Goal: Communication & Community: Ask a question

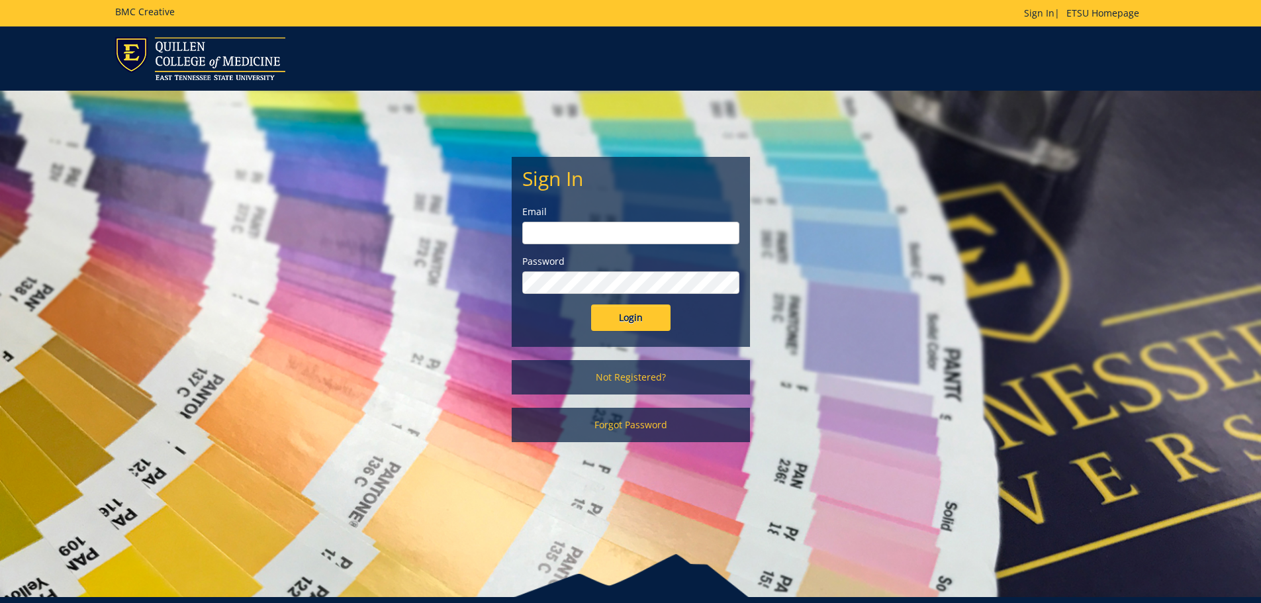
type input "mcallistercl@etsu.edu"
click at [652, 319] on input "Login" at bounding box center [630, 317] width 79 height 26
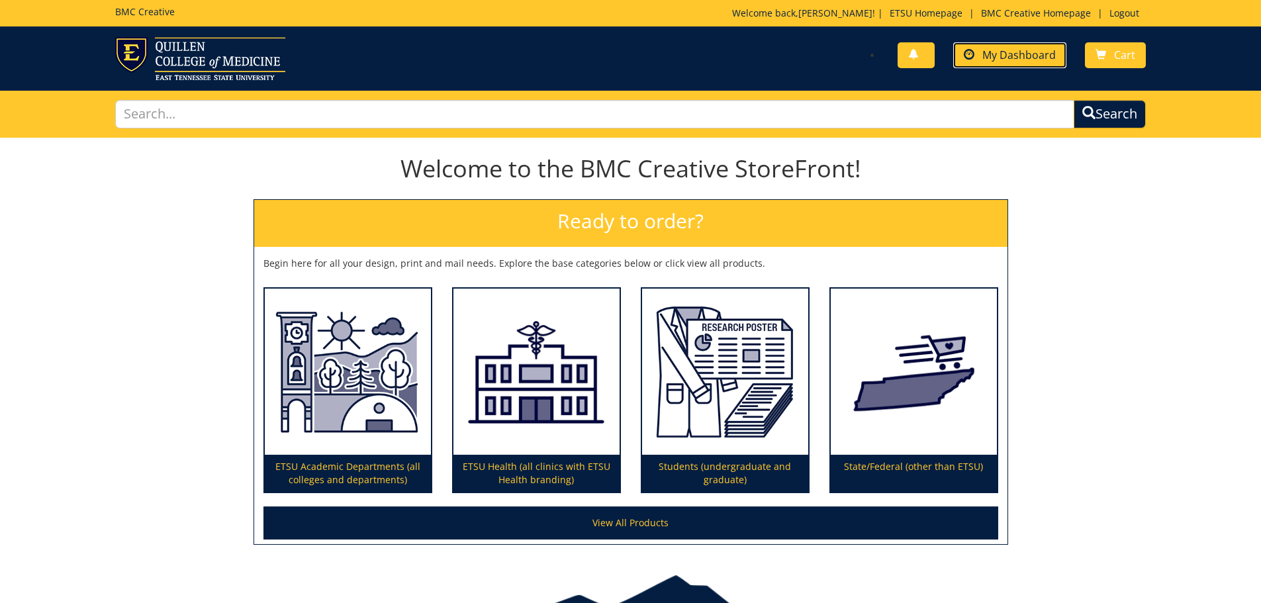
click at [971, 60] on span at bounding box center [969, 55] width 11 height 11
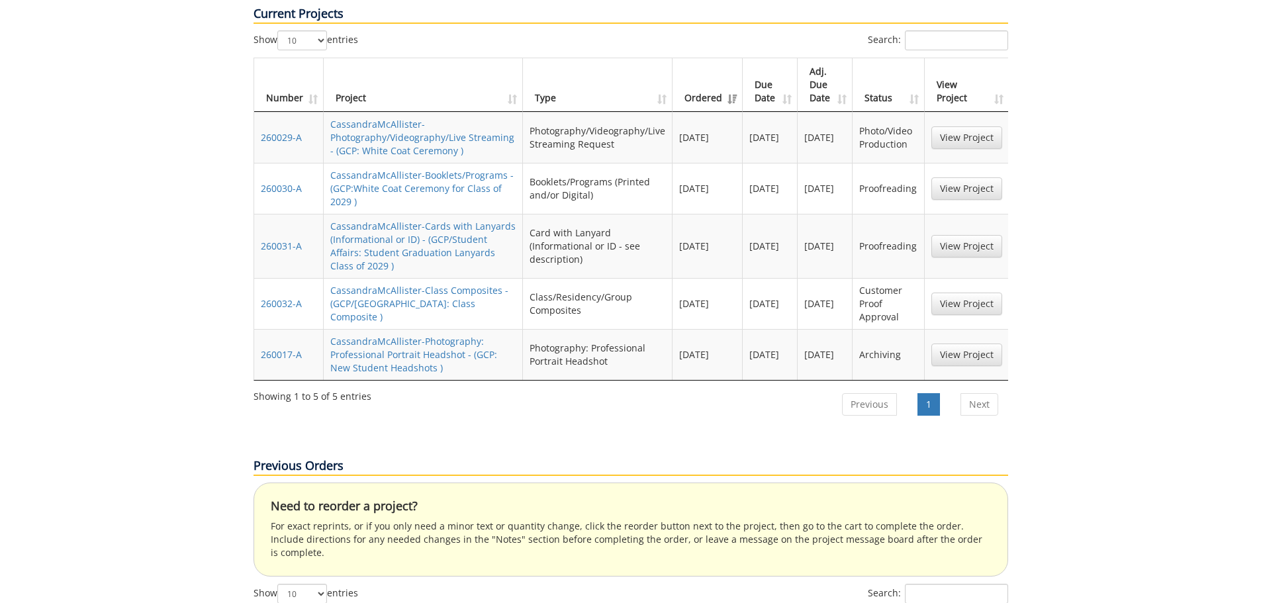
scroll to position [662, 0]
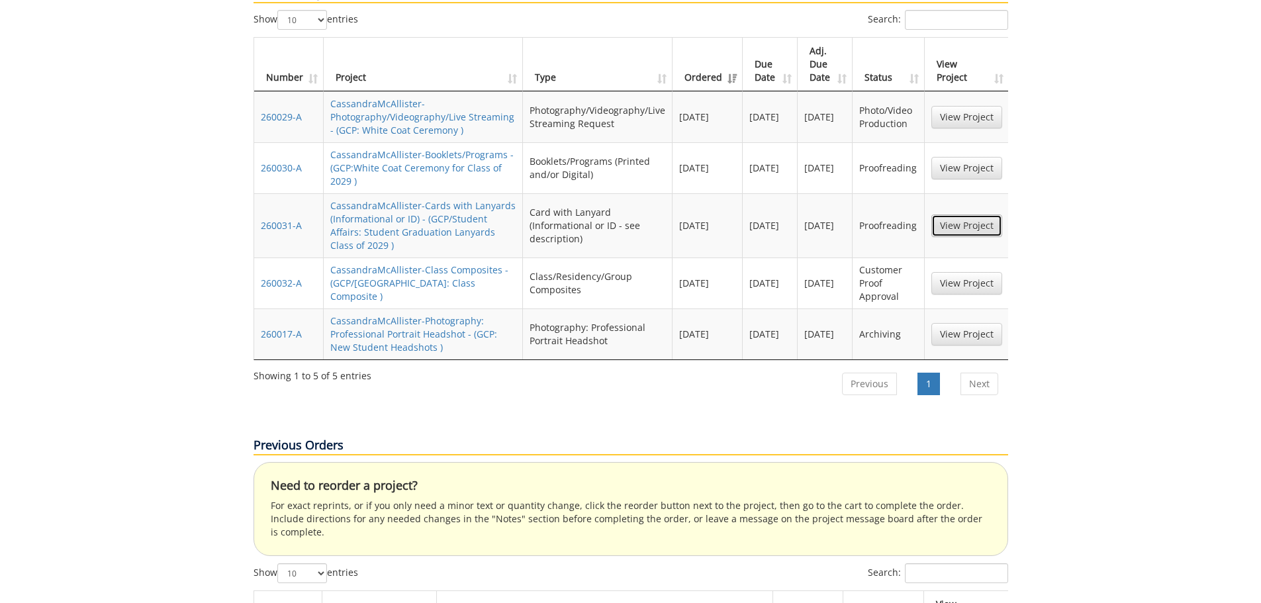
click at [966, 214] on link "View Project" at bounding box center [966, 225] width 71 height 22
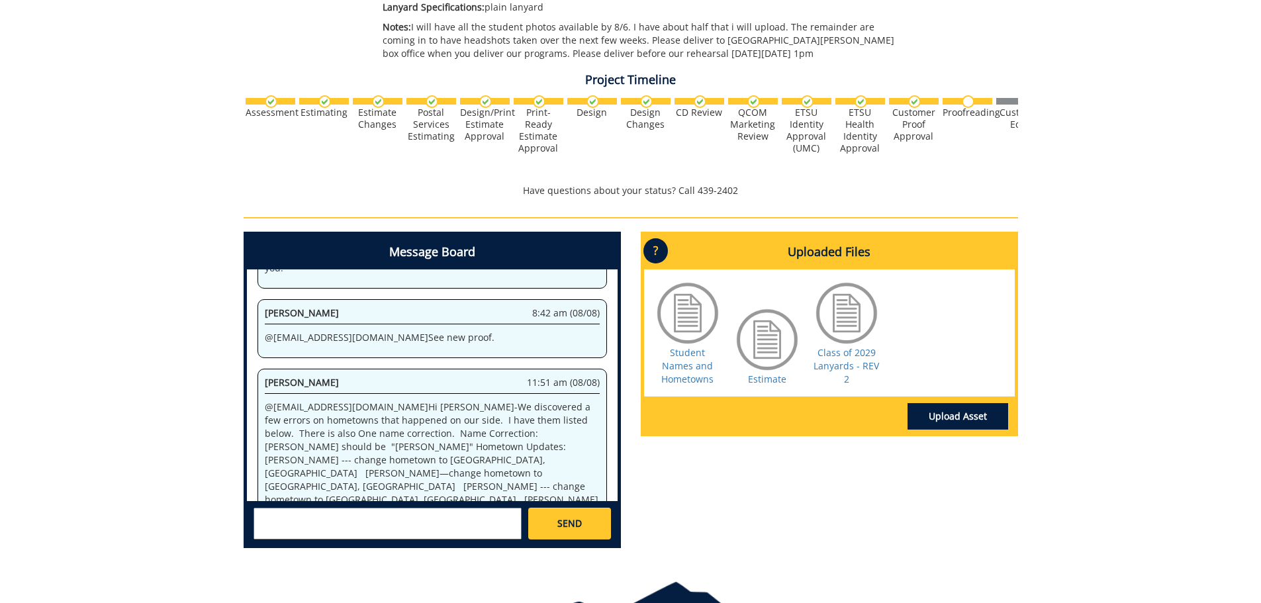
scroll to position [463, 0]
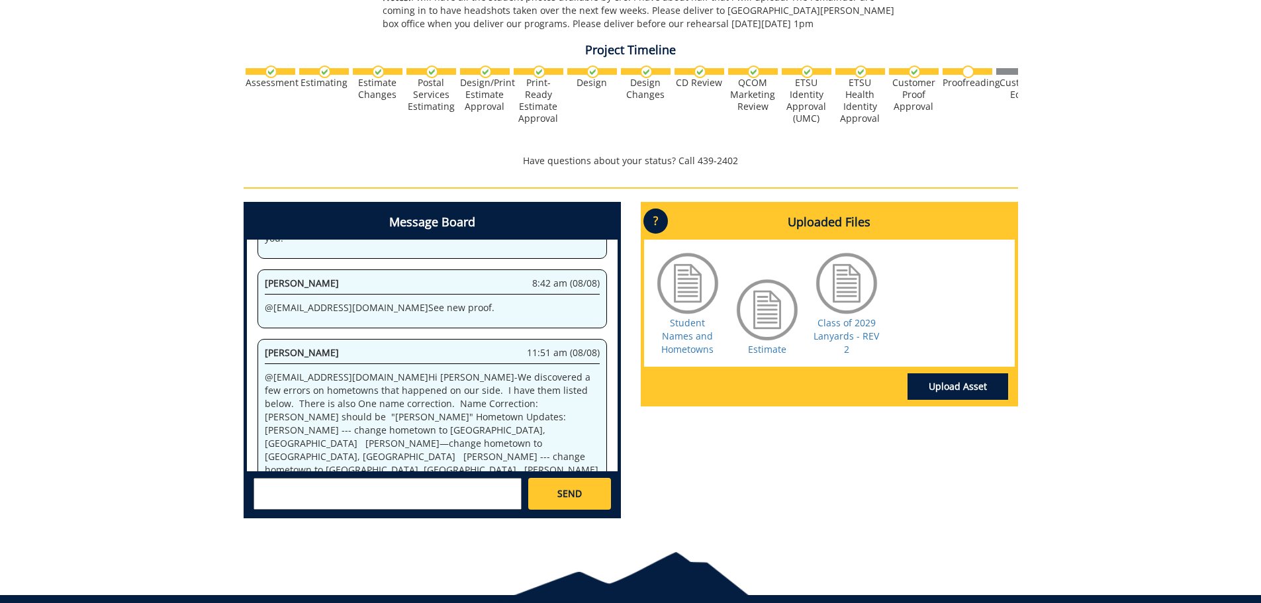
click at [348, 493] on textarea at bounding box center [387, 494] width 268 height 32
click at [364, 486] on textarea "@aresa" at bounding box center [387, 494] width 268 height 32
click at [348, 503] on small "aresam@etsu.edu" at bounding box center [414, 505] width 132 height 11
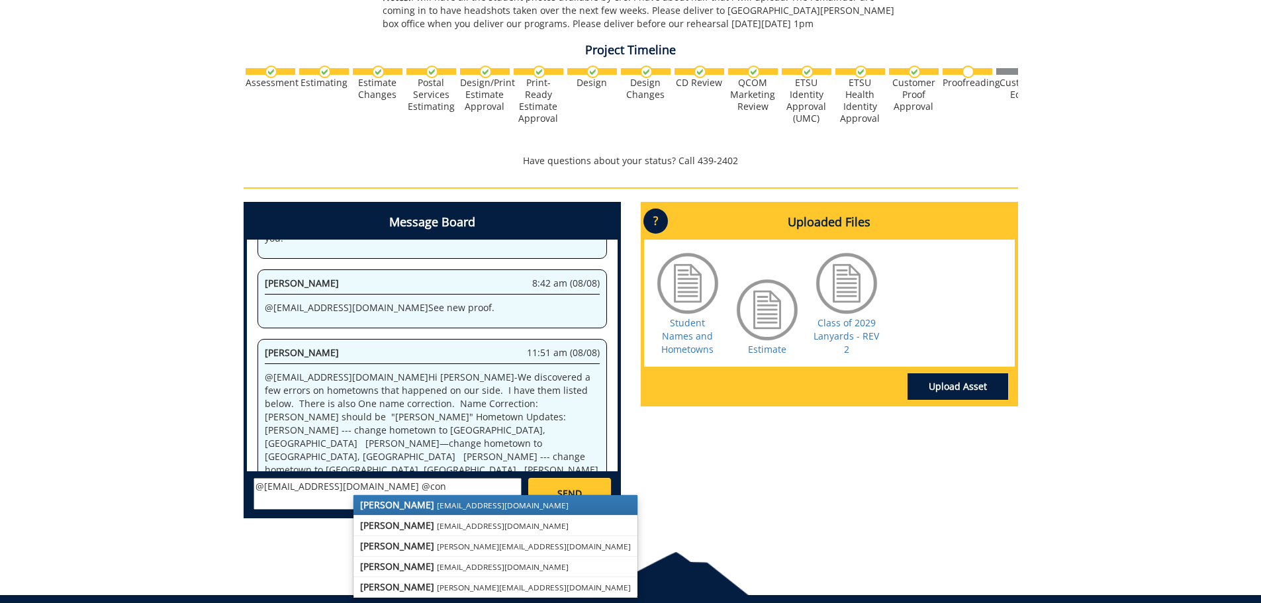
click at [410, 506] on strong "Fred Conley" at bounding box center [397, 504] width 74 height 13
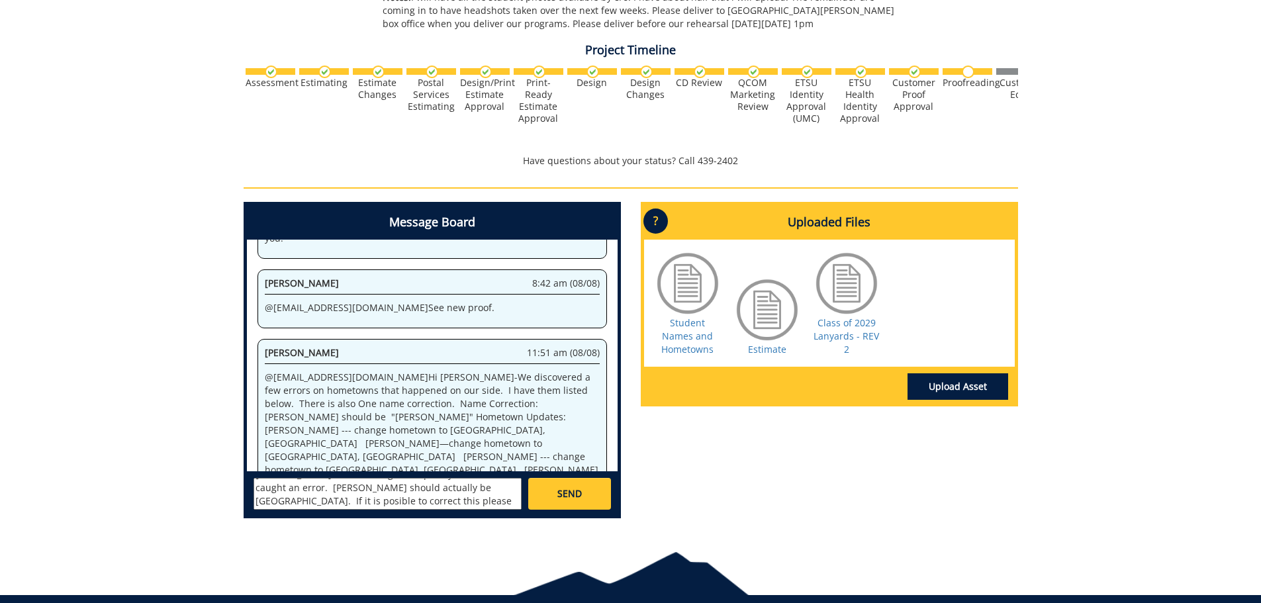
scroll to position [0, 0]
drag, startPoint x: 472, startPoint y: 503, endPoint x: 265, endPoint y: 484, distance: 208.0
click at [245, 471] on div "Message Board System 10:39 am (07/07) Welcome to the Project Messenger. All mes…" at bounding box center [432, 360] width 377 height 316
type textarea "@aresam@etsu.edu @conleyga@etsu.edu have these gone to print yet? if not I caug…"
click at [583, 496] on link "SEND" at bounding box center [569, 494] width 82 height 32
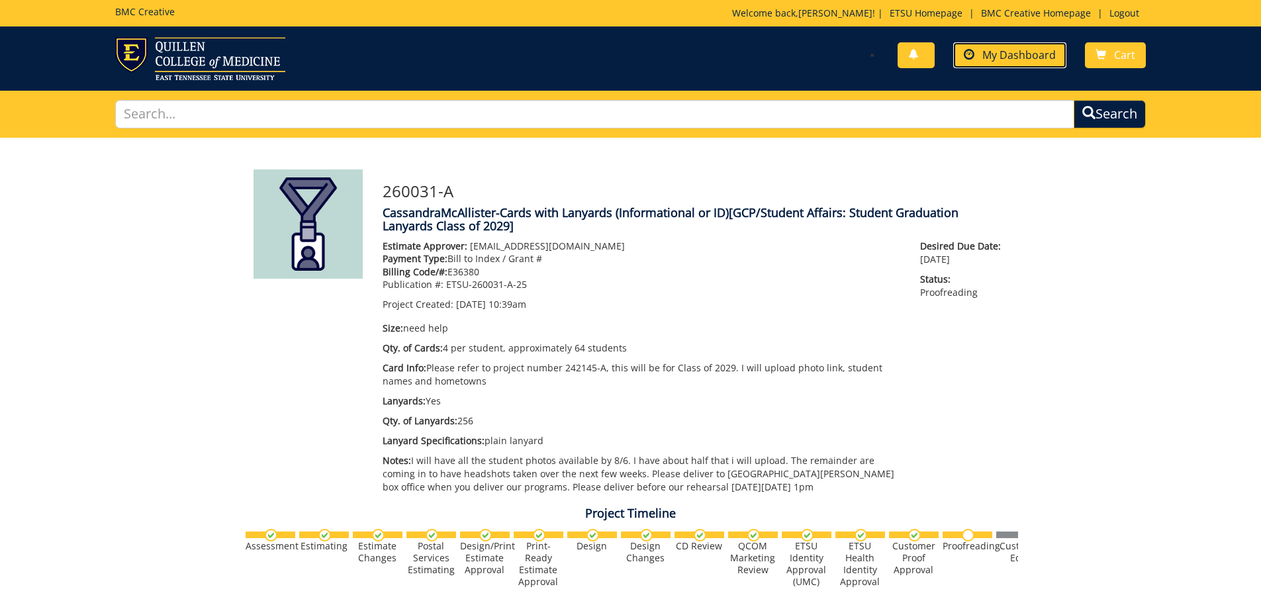
click at [993, 55] on span "My Dashboard" at bounding box center [1018, 55] width 73 height 15
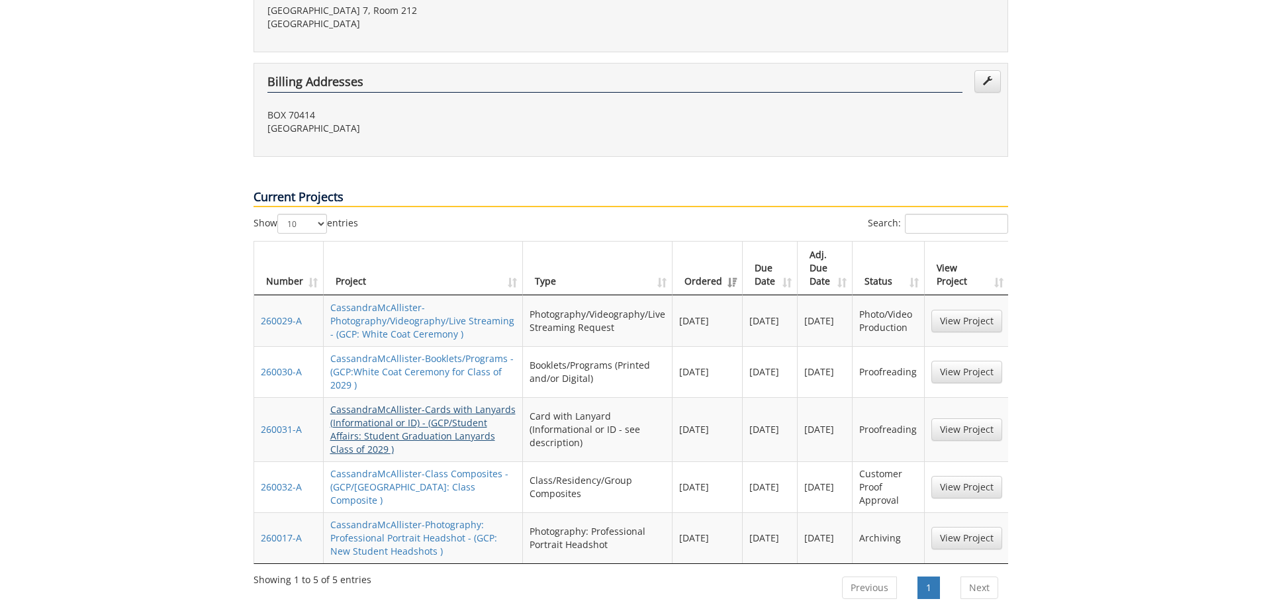
scroll to position [463, 0]
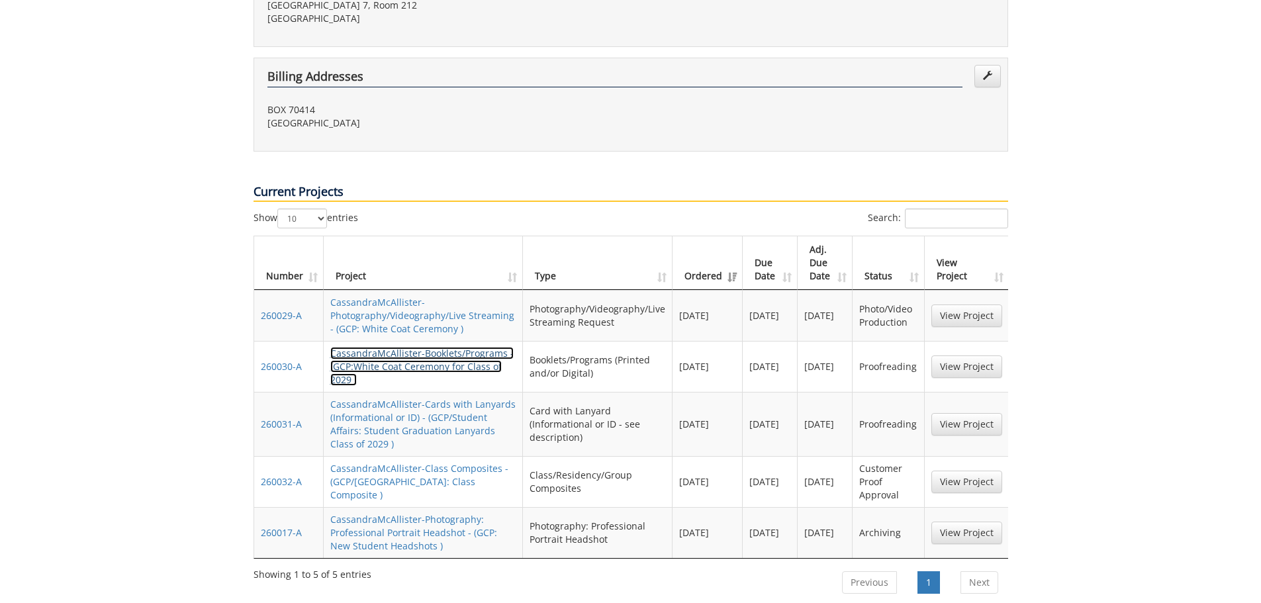
click at [444, 347] on link "CassandraMcAllister-Booklets/Programs - (GCP:White Coat Ceremony for Class of 2…" at bounding box center [421, 366] width 183 height 39
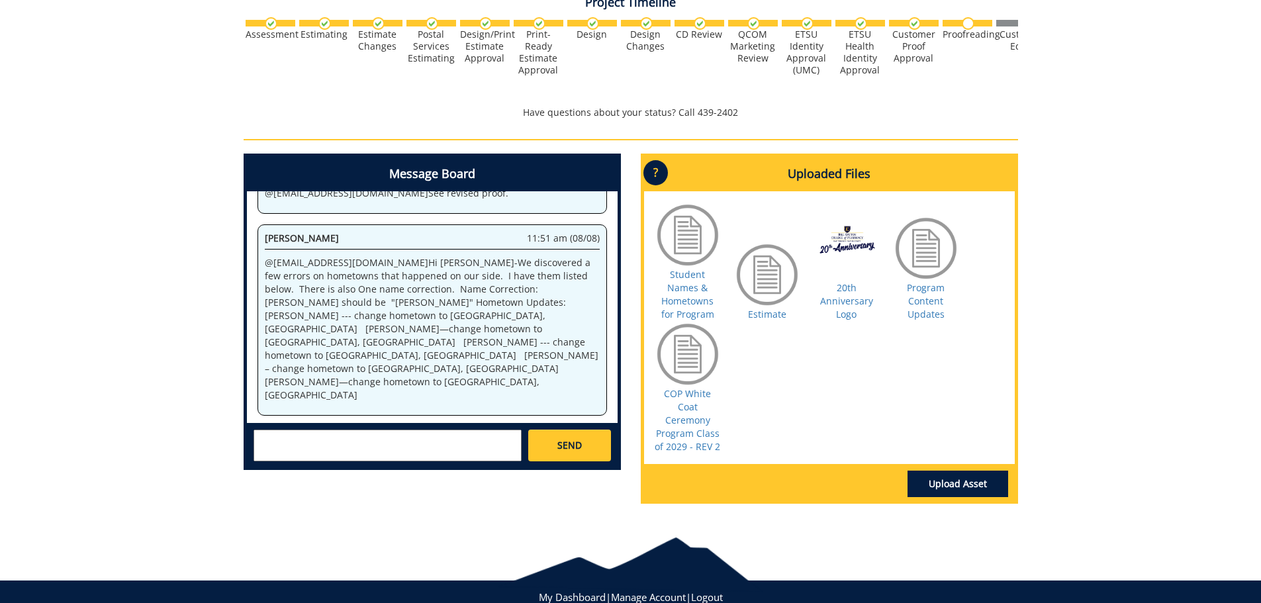
scroll to position [545, 0]
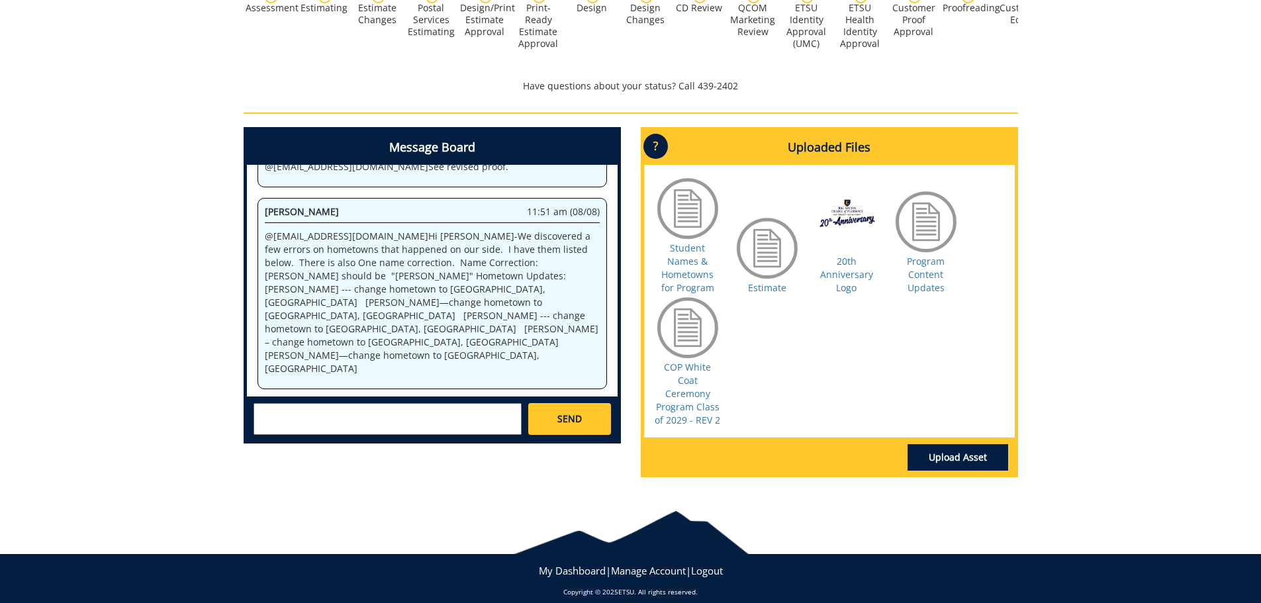
click at [369, 403] on textarea at bounding box center [387, 419] width 268 height 32
paste textarea "@[EMAIL_ADDRESS][DOMAIN_NAME] @[EMAIL_ADDRESS][DOMAIN_NAME] have these gone to …"
type textarea "@[EMAIL_ADDRESS][DOMAIN_NAME] @[EMAIL_ADDRESS][DOMAIN_NAME] have these gone to …"
click at [565, 412] on span "SEND" at bounding box center [569, 418] width 24 height 13
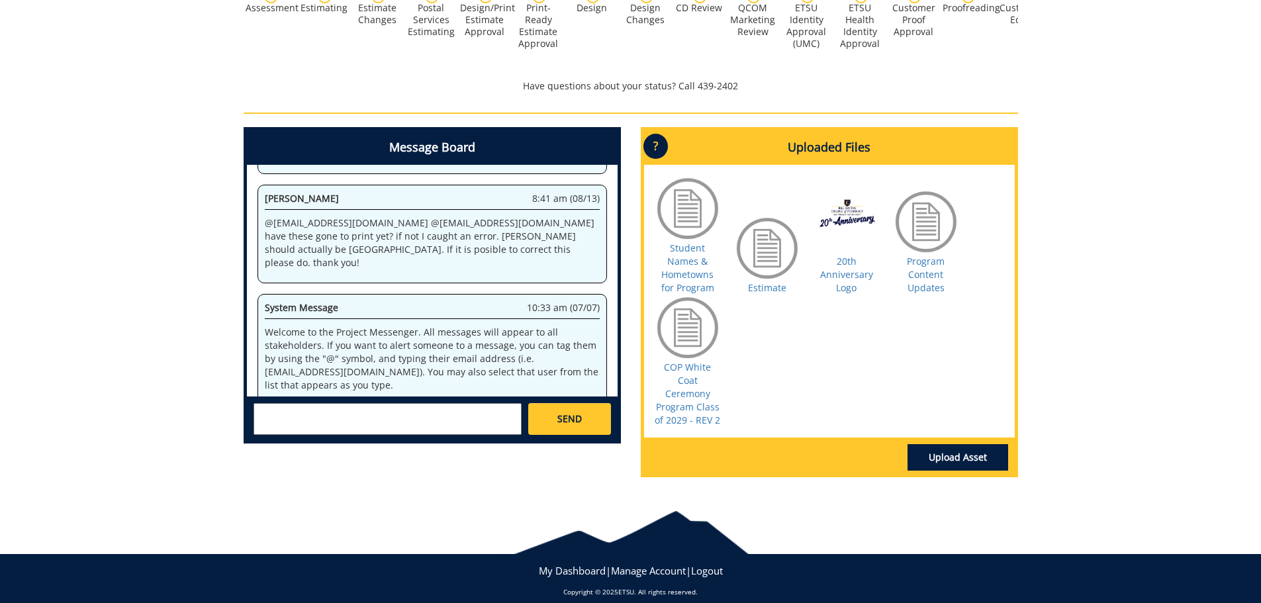
scroll to position [25637, 0]
